Goal: Information Seeking & Learning: Learn about a topic

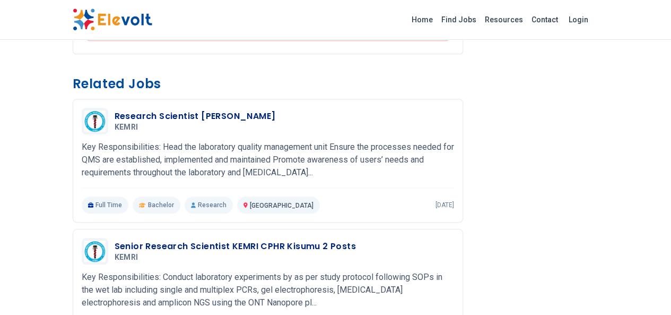
scroll to position [431, 0]
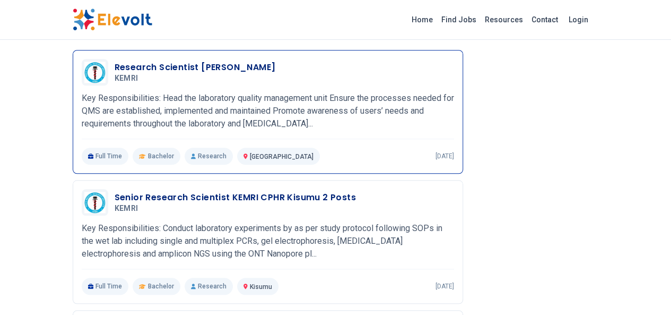
click at [123, 61] on h3 "Research Scientist [PERSON_NAME]" at bounding box center [195, 67] width 161 height 13
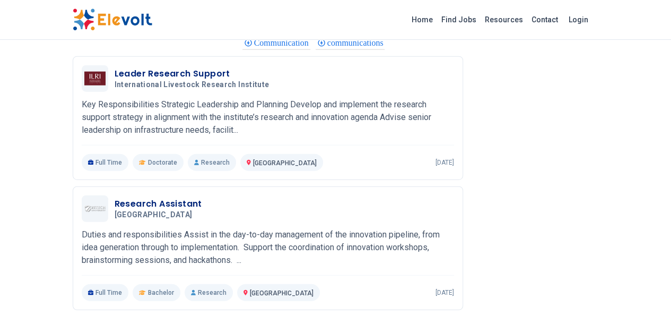
scroll to position [1258, 0]
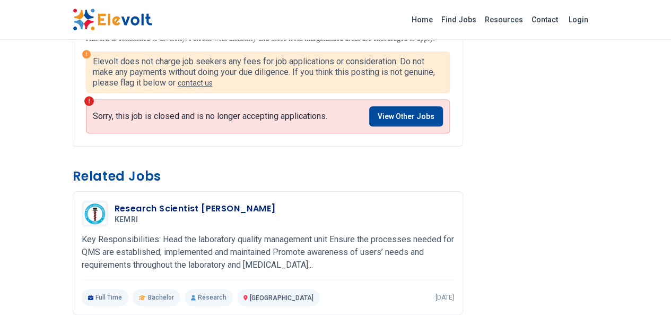
scroll to position [573, 0]
